Goal: Answer question/provide support

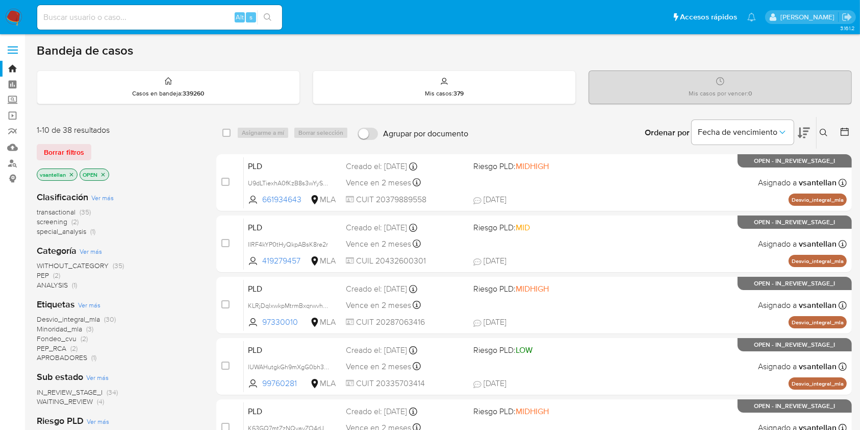
click at [823, 129] on icon at bounding box center [824, 133] width 8 height 8
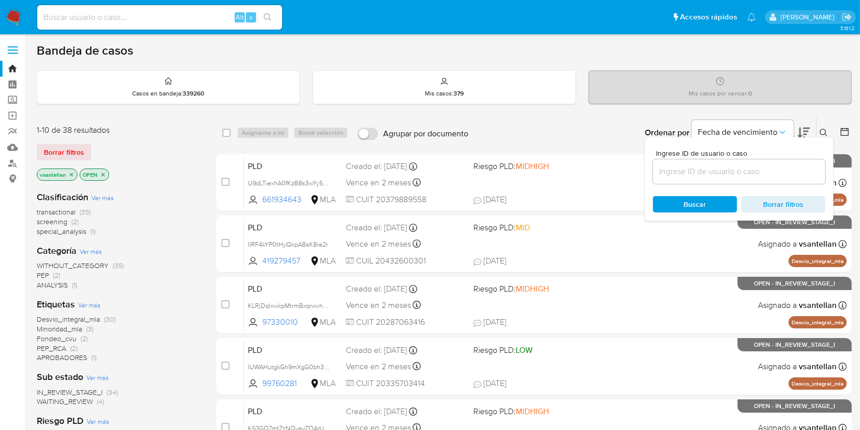
click at [751, 165] on input at bounding box center [739, 171] width 172 height 13
type input "440823341"
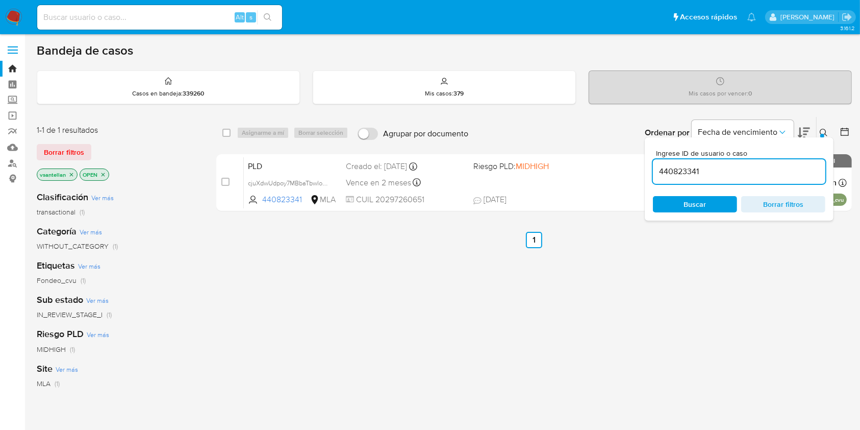
click at [822, 130] on icon at bounding box center [824, 133] width 8 height 8
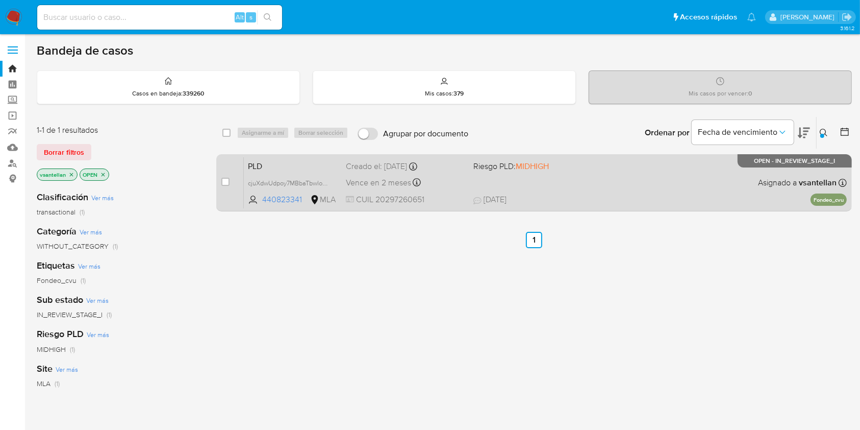
click at [744, 161] on p "OPEN - IN_REVIEW_STAGE_I" at bounding box center [795, 160] width 114 height 13
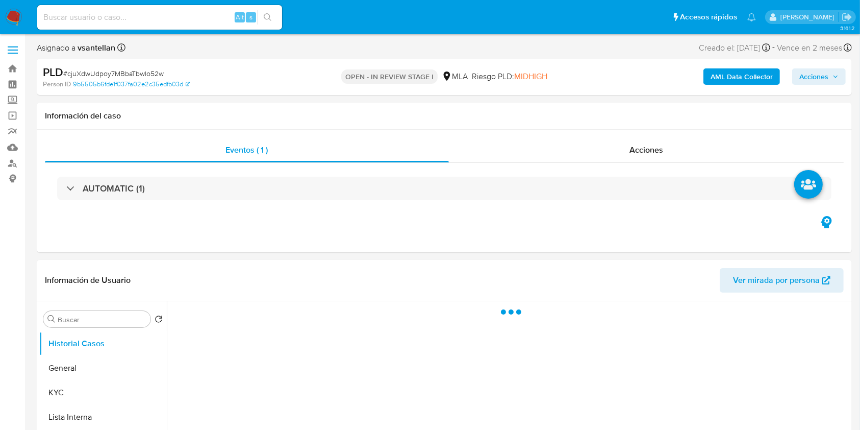
select select "10"
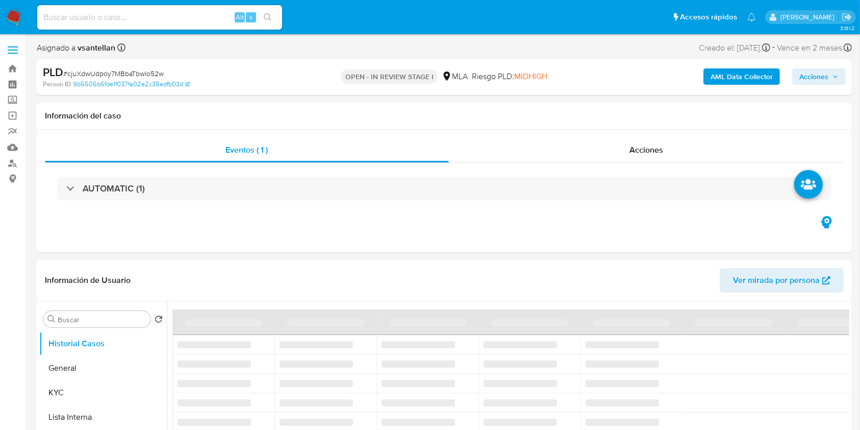
scroll to position [272, 0]
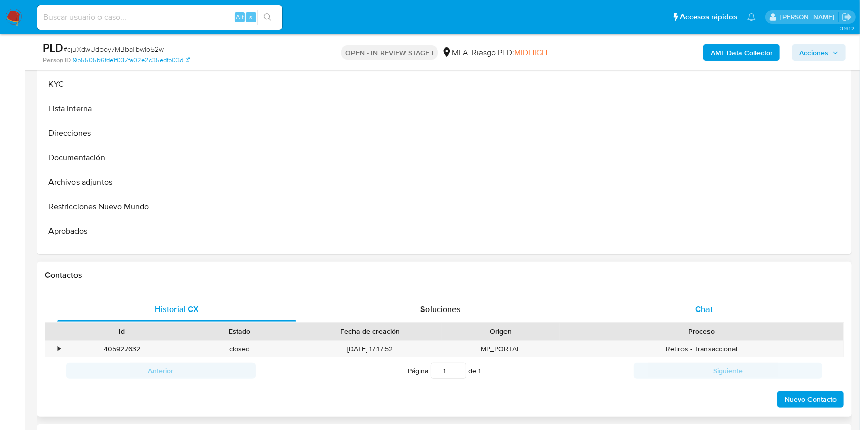
click at [756, 313] on div "Chat" at bounding box center [704, 309] width 239 height 24
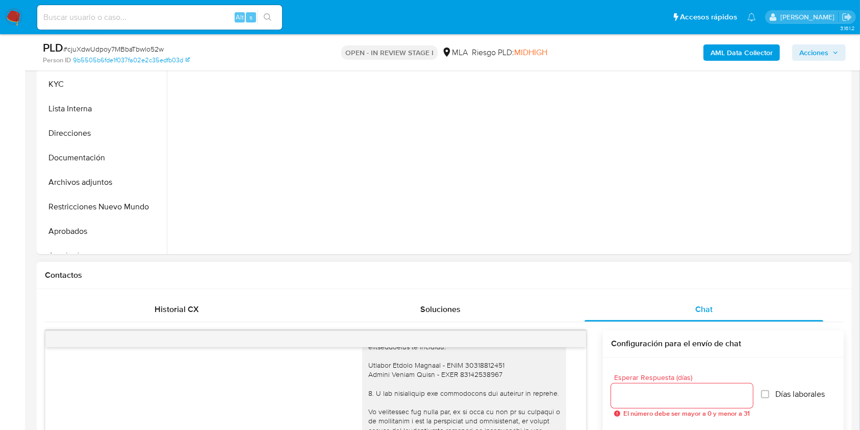
drag, startPoint x: 196, startPoint y: 311, endPoint x: 642, endPoint y: 351, distance: 447.7
click at [197, 311] on span "Historial CX" at bounding box center [177, 309] width 44 height 12
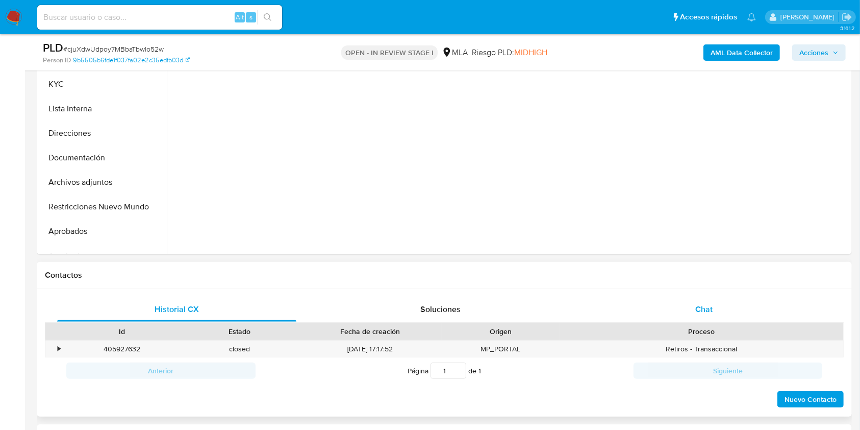
click at [694, 318] on div "Chat" at bounding box center [704, 309] width 239 height 24
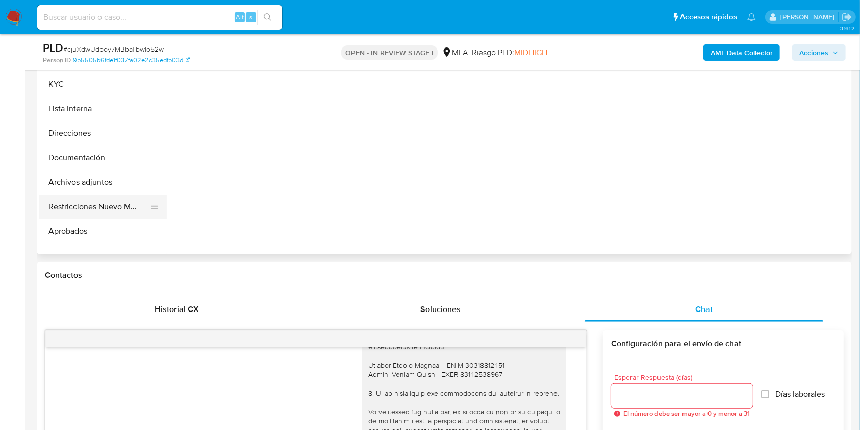
drag, startPoint x: 123, startPoint y: 209, endPoint x: 158, endPoint y: 209, distance: 34.7
click at [123, 209] on button "Restricciones Nuevo Mundo" at bounding box center [98, 206] width 119 height 24
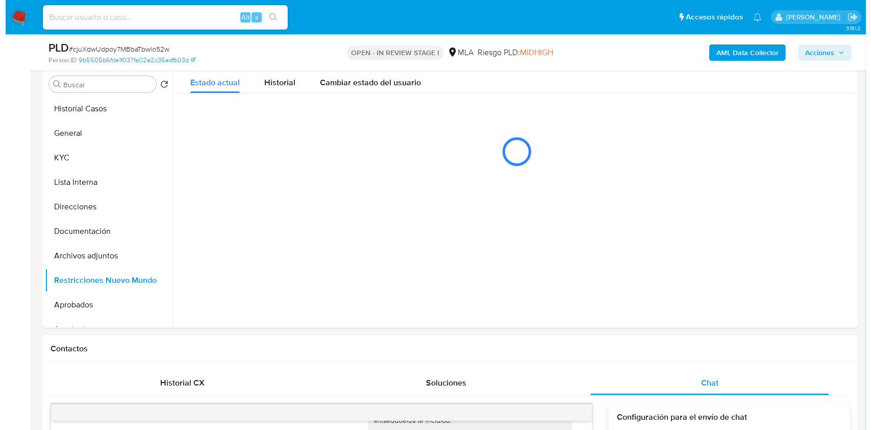
scroll to position [173, 0]
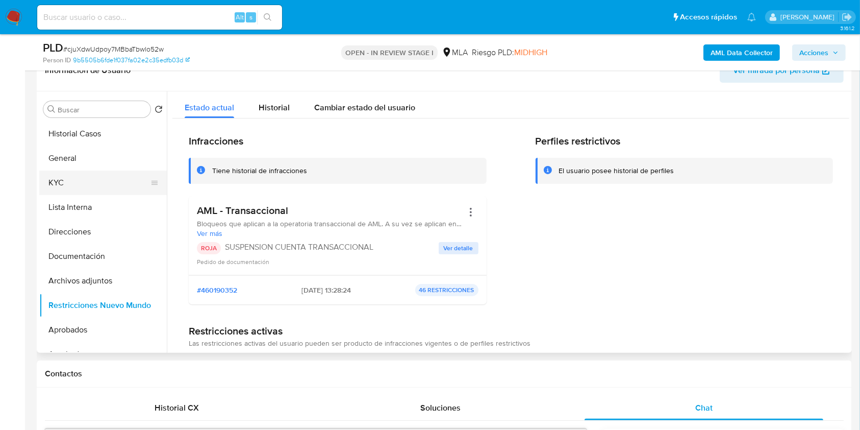
click at [76, 182] on button "KYC" at bounding box center [98, 182] width 119 height 24
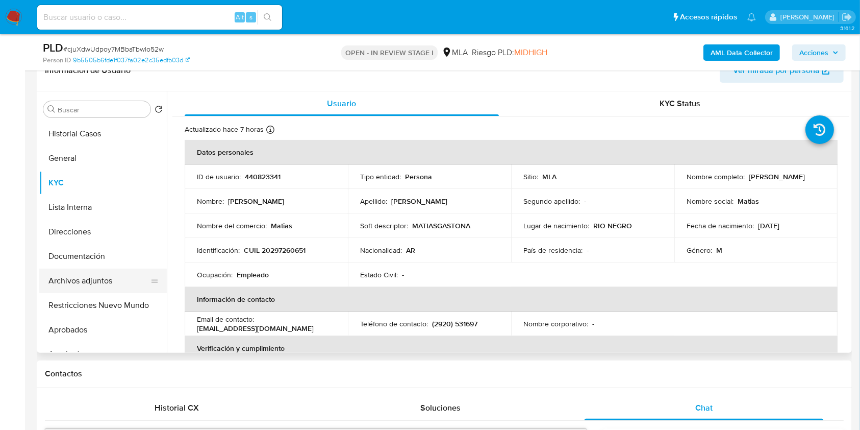
click at [94, 289] on button "Archivos adjuntos" at bounding box center [98, 280] width 119 height 24
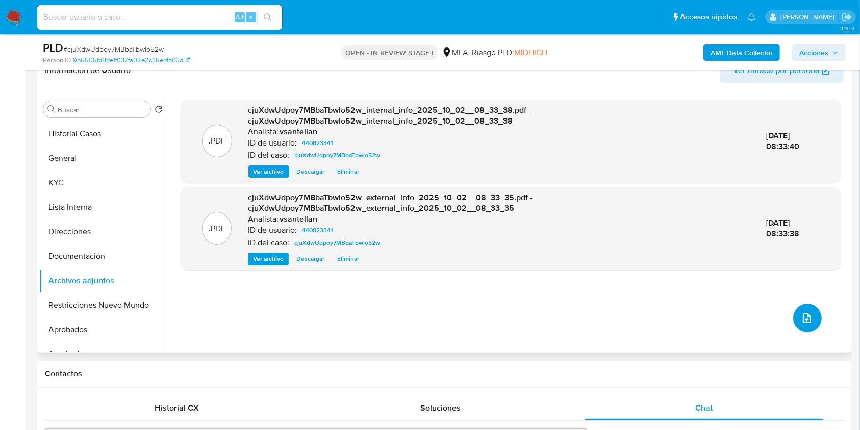
click at [809, 314] on button "upload-file" at bounding box center [807, 318] width 29 height 29
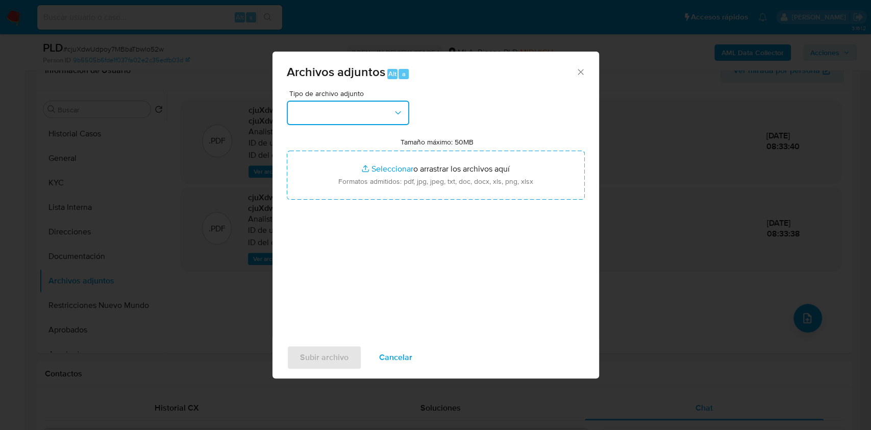
click at [378, 113] on button "button" at bounding box center [348, 113] width 122 height 24
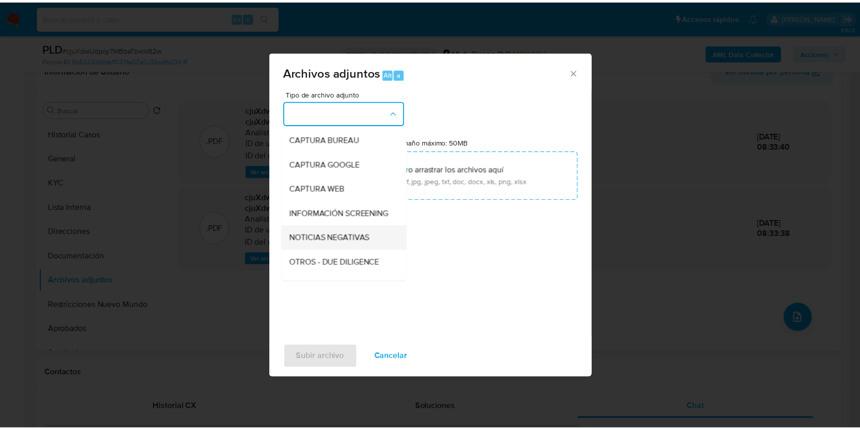
scroll to position [68, 0]
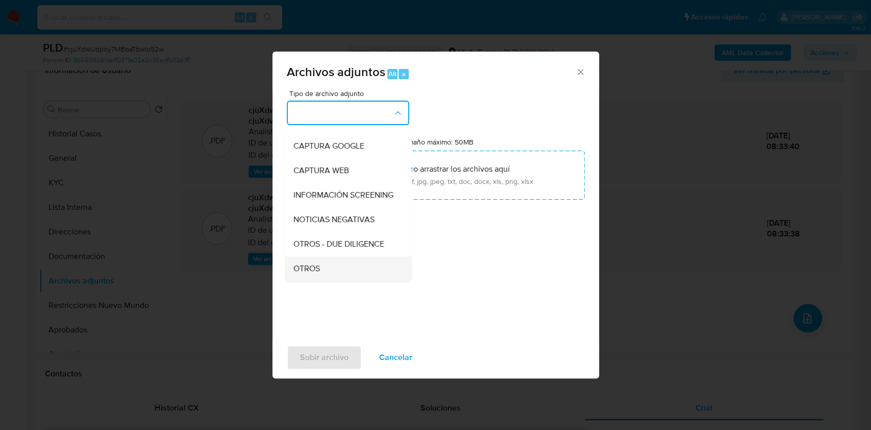
click at [345, 271] on div "OTROS" at bounding box center [345, 268] width 104 height 24
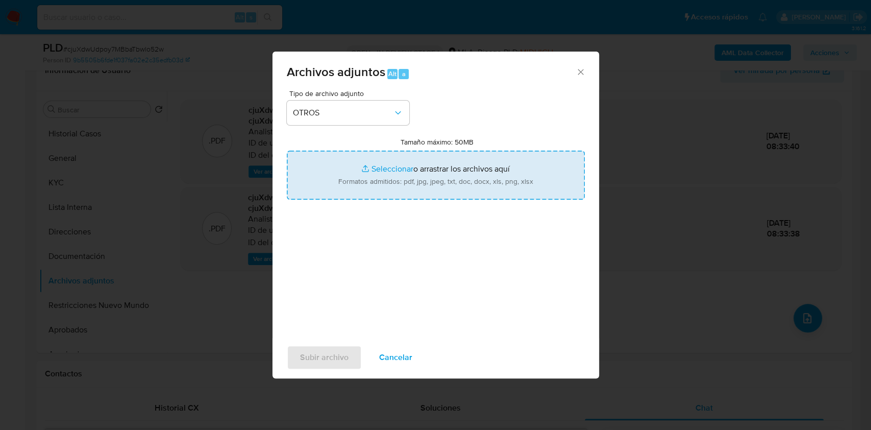
click at [410, 164] on input "Tamaño máximo: 50MB Seleccionar archivos" at bounding box center [436, 175] width 298 height 49
type input "C:\fakepath\Caselog cjuXdwUdpoy7MBbaTbwlo52w_2025_09_17_15_05_31.docx"
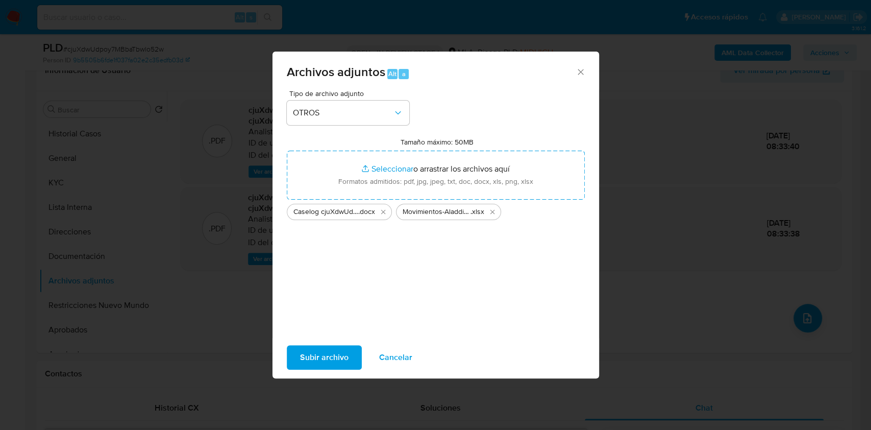
click at [341, 346] on span "Subir archivo" at bounding box center [324, 357] width 48 height 22
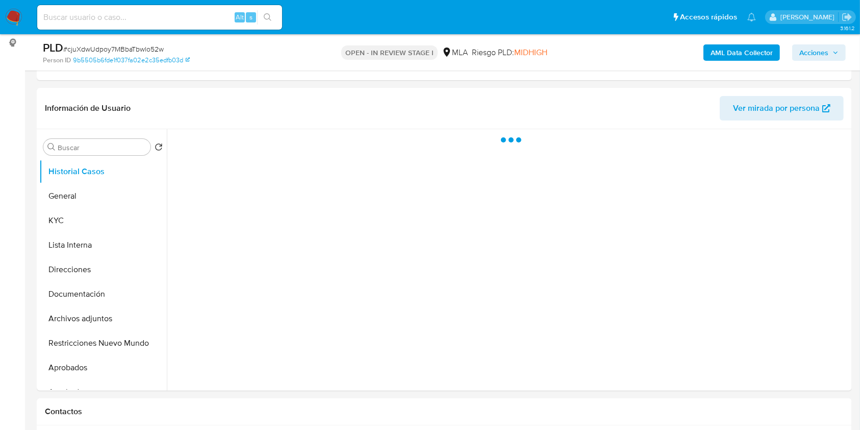
select select "10"
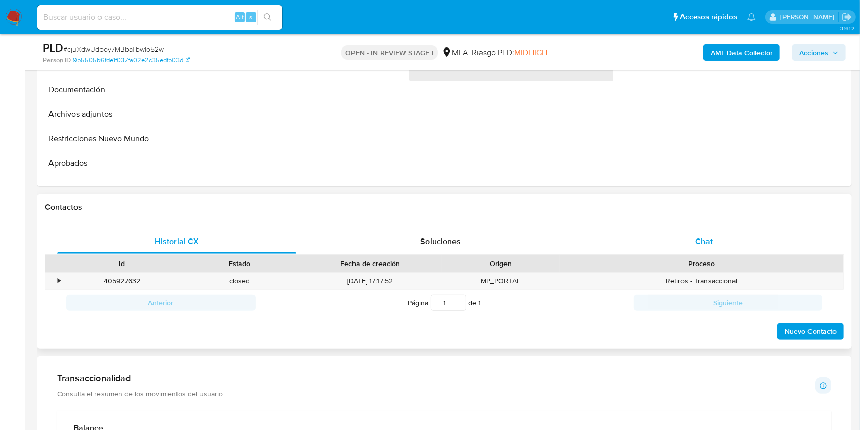
drag, startPoint x: 688, startPoint y: 221, endPoint x: 701, endPoint y: 230, distance: 14.7
click at [696, 227] on div "Historial CX Soluciones Chat Id Estado Fecha de creación Origen Proceso • 40592…" at bounding box center [444, 285] width 815 height 128
click at [702, 234] on div "Chat" at bounding box center [704, 241] width 239 height 24
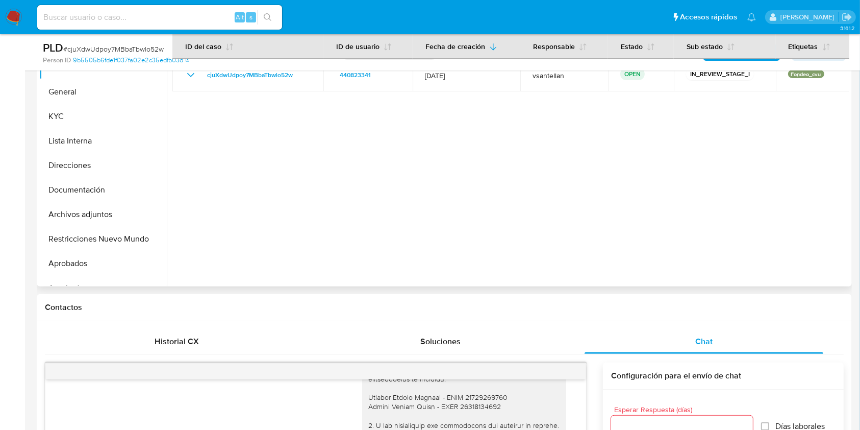
scroll to position [231, 0]
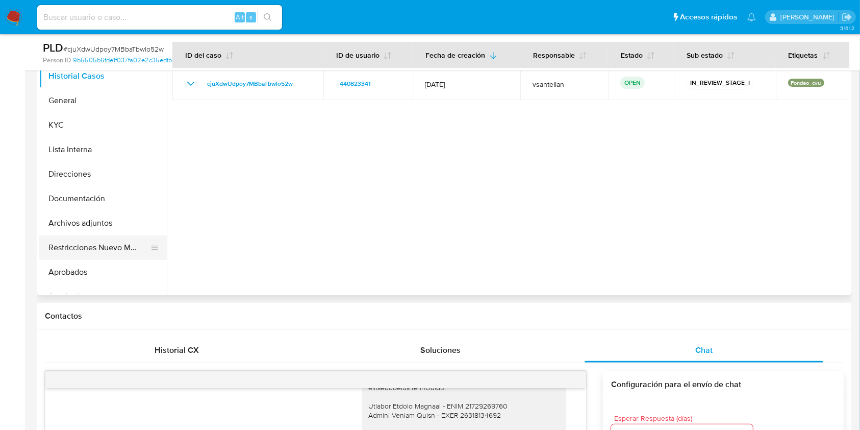
click at [111, 235] on button "Restricciones Nuevo Mundo" at bounding box center [98, 247] width 119 height 24
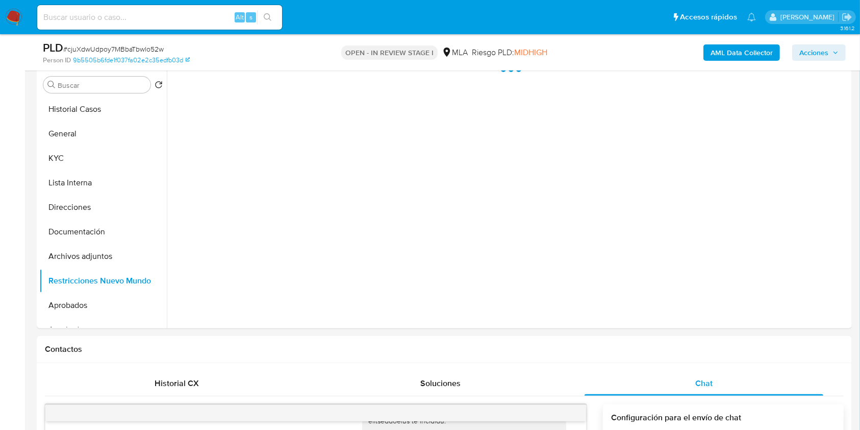
scroll to position [187, 0]
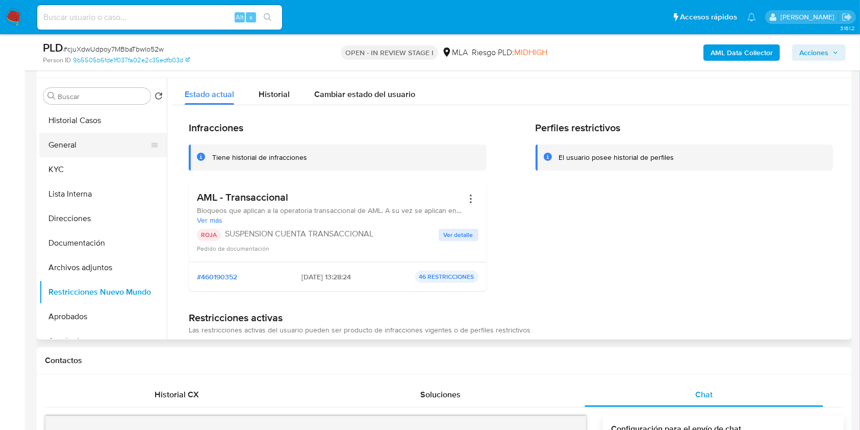
click at [93, 142] on button "General" at bounding box center [98, 145] width 119 height 24
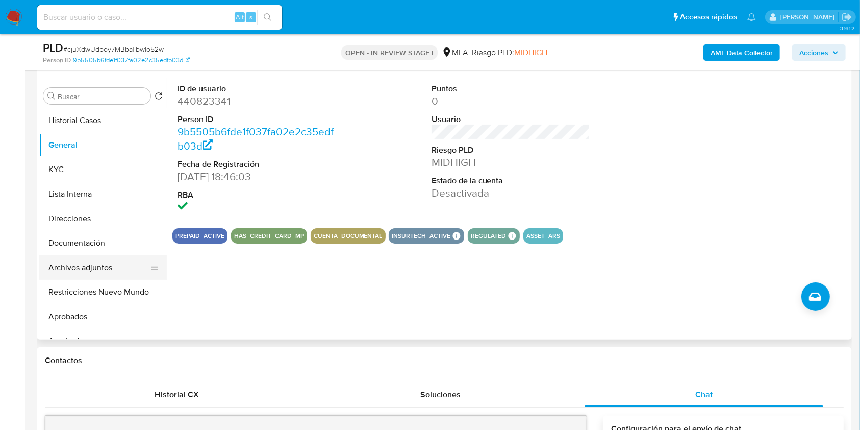
click at [80, 266] on button "Archivos adjuntos" at bounding box center [98, 267] width 119 height 24
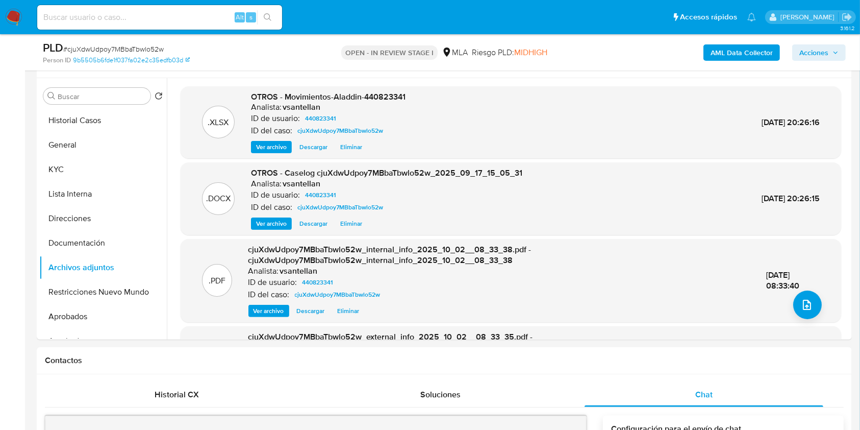
click at [816, 54] on span "Acciones" at bounding box center [814, 52] width 29 height 16
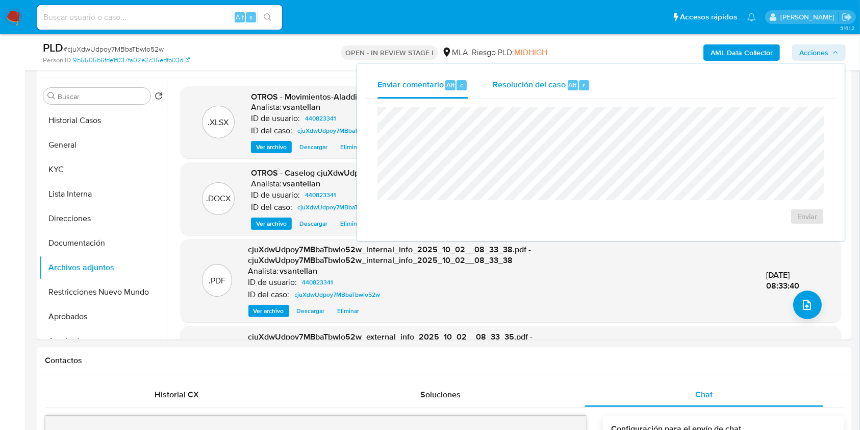
click at [564, 77] on div "Resolución del caso Alt r" at bounding box center [541, 85] width 97 height 27
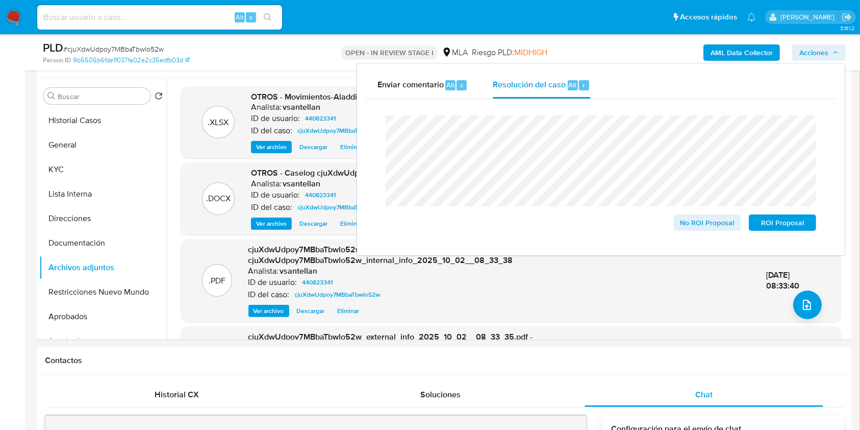
drag, startPoint x: 860, startPoint y: 119, endPoint x: 866, endPoint y: 121, distance: 6.9
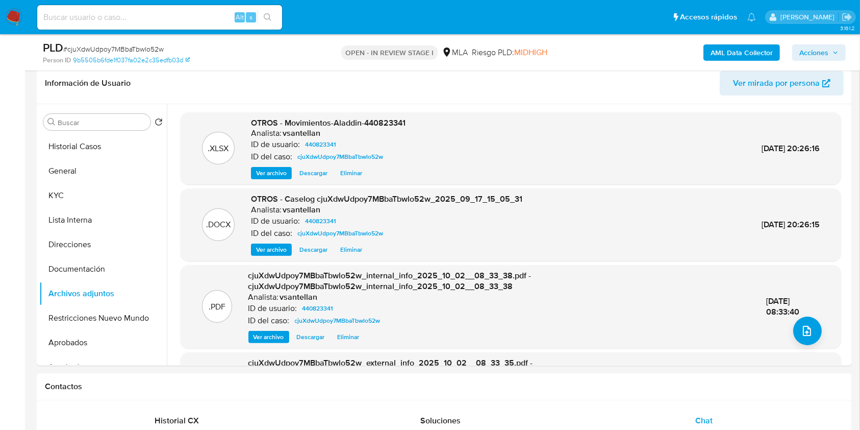
scroll to position [154, 0]
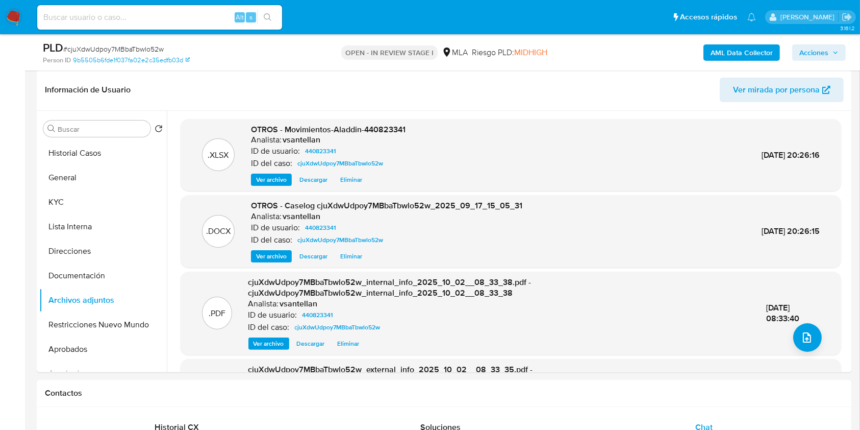
drag, startPoint x: 828, startPoint y: 49, endPoint x: 833, endPoint y: 58, distance: 10.3
click at [828, 49] on span "Acciones" at bounding box center [814, 52] width 29 height 16
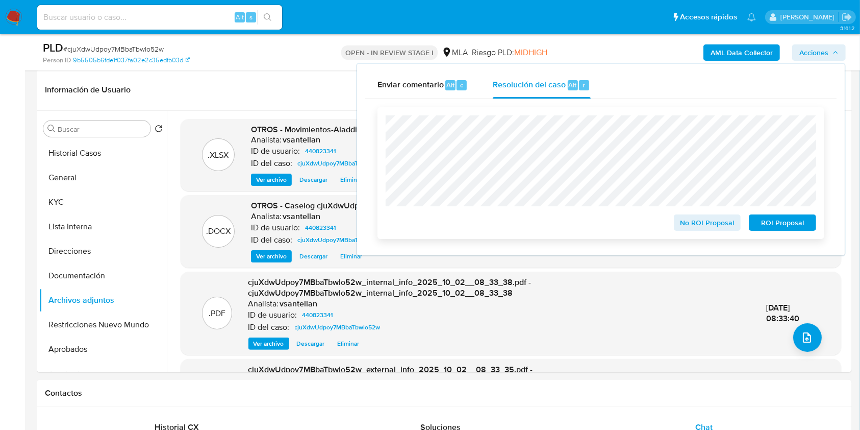
click at [779, 222] on span "ROI Proposal" at bounding box center [782, 222] width 53 height 14
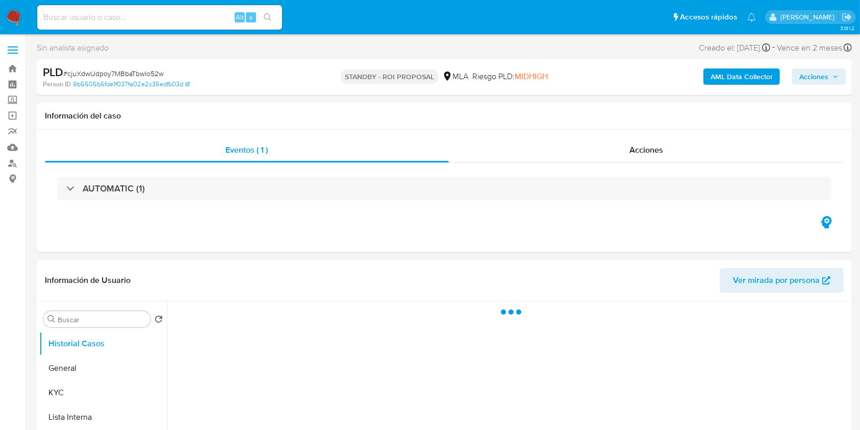
select select "10"
